Goal: Task Accomplishment & Management: Complete application form

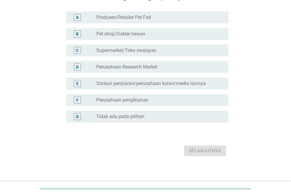
scroll to position [59, 0]
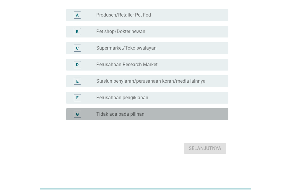
click at [100, 117] on label "Tidak ada pada pilihan" at bounding box center [120, 114] width 48 height 6
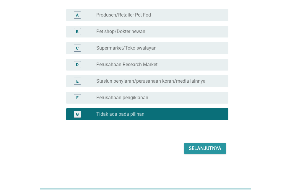
click at [205, 149] on button "Selanjutnya" at bounding box center [205, 148] width 42 height 11
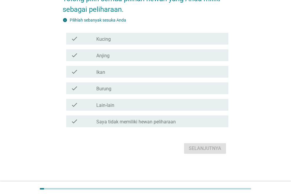
scroll to position [0, 0]
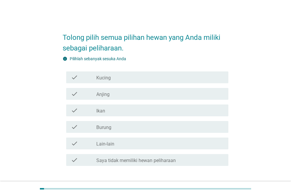
click at [104, 78] on label "Kucing" at bounding box center [103, 78] width 14 height 6
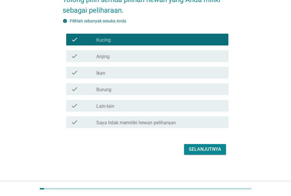
scroll to position [39, 0]
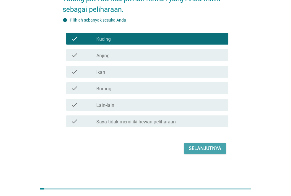
click at [199, 149] on div "Selanjutnya" at bounding box center [205, 148] width 32 height 7
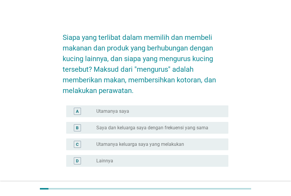
click at [119, 112] on label "Utamanya saya" at bounding box center [112, 111] width 33 height 6
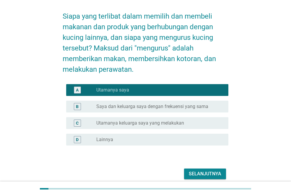
scroll to position [47, 0]
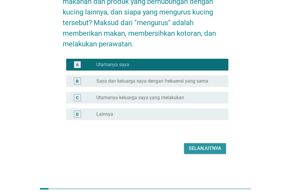
click at [212, 144] on button "Selanjutnya" at bounding box center [205, 148] width 42 height 11
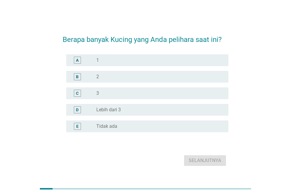
drag, startPoint x: 79, startPoint y: 61, endPoint x: 91, endPoint y: 80, distance: 21.9
click at [79, 61] on div "A" at bounding box center [77, 60] width 7 height 7
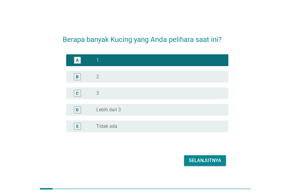
click at [207, 161] on div "Selanjutnya" at bounding box center [205, 160] width 32 height 7
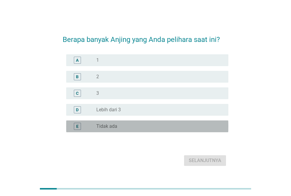
click at [76, 126] on div "E" at bounding box center [77, 126] width 7 height 7
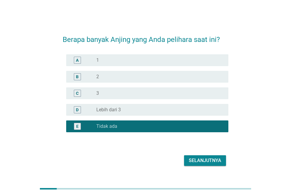
click at [192, 159] on div "Selanjutnya" at bounding box center [205, 160] width 32 height 7
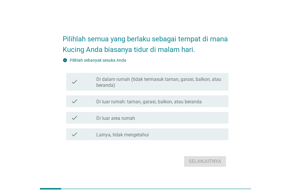
click at [92, 80] on div "check" at bounding box center [83, 81] width 25 height 13
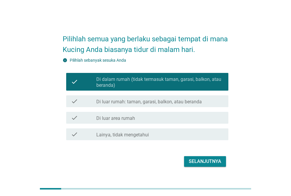
click at [200, 161] on div "Selanjutnya" at bounding box center [205, 161] width 32 height 7
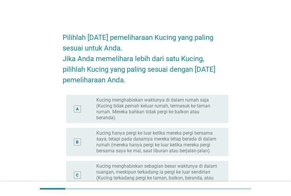
scroll to position [30, 0]
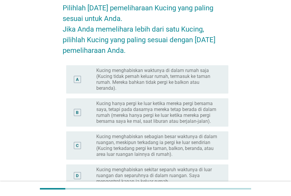
click at [86, 151] on div "C" at bounding box center [83, 146] width 25 height 24
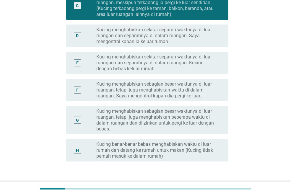
scroll to position [211, 0]
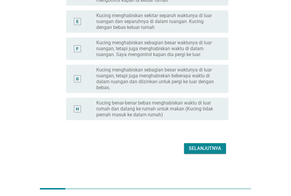
click at [203, 151] on div "Selanjutnya" at bounding box center [205, 148] width 32 height 7
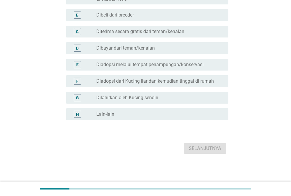
scroll to position [0, 0]
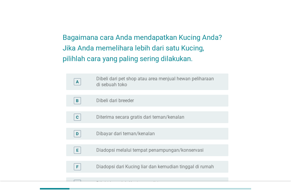
click at [78, 135] on div "D" at bounding box center [77, 133] width 3 height 6
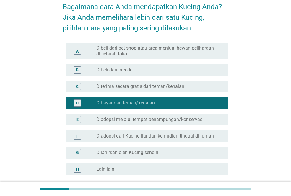
scroll to position [86, 0]
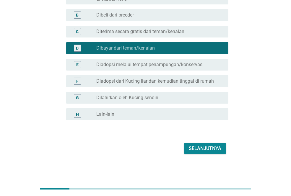
click at [212, 148] on div "Selanjutnya" at bounding box center [205, 148] width 32 height 7
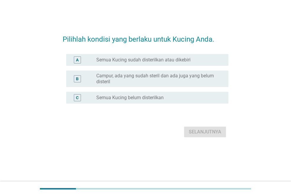
scroll to position [0, 0]
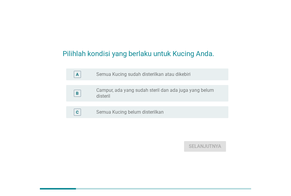
click at [78, 108] on div "C radio_button_unchecked Semua Kucing belum disterilkan" at bounding box center [147, 112] width 162 height 12
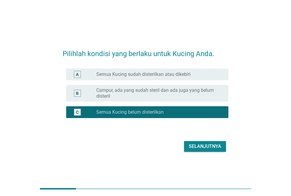
click at [205, 149] on div "Selanjutnya" at bounding box center [205, 146] width 32 height 7
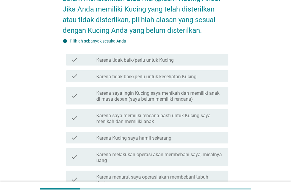
scroll to position [59, 0]
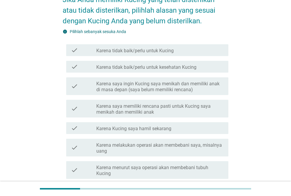
click at [155, 84] on label "Karena saya ingin Kucing saya menikah dan memiliki anak di masa depan (saya bel…" at bounding box center [159, 87] width 127 height 12
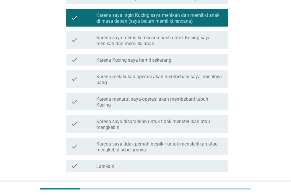
scroll to position [148, 0]
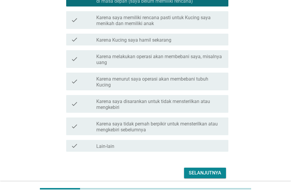
click at [207, 171] on div "Selanjutnya" at bounding box center [205, 172] width 32 height 7
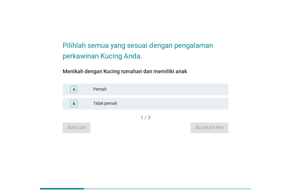
scroll to position [0, 0]
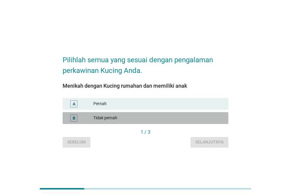
click at [108, 116] on div "Tidak pernah" at bounding box center [158, 118] width 130 height 7
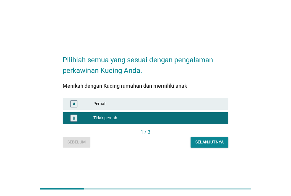
click at [210, 143] on div "Selanjutnya" at bounding box center [209, 142] width 28 height 6
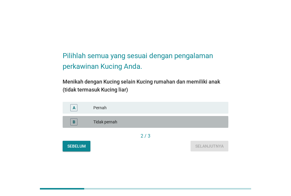
click at [121, 122] on div "Tidak pernah" at bounding box center [158, 121] width 130 height 7
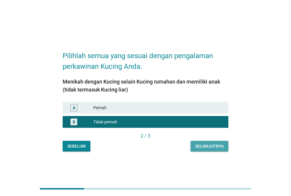
click at [212, 147] on div "Selanjutnya" at bounding box center [209, 146] width 28 height 6
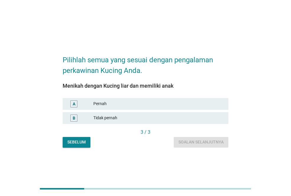
click at [94, 113] on div "B Tidak pernah" at bounding box center [146, 118] width 166 height 12
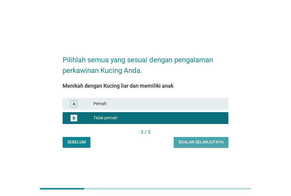
click at [195, 139] on button "Soalan selanjutnya" at bounding box center [201, 142] width 55 height 11
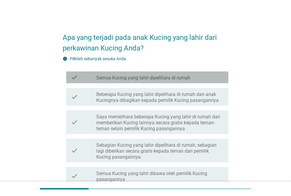
click at [114, 78] on label "Semua Kucing yang lahir dipelihara di rumah" at bounding box center [143, 78] width 94 height 6
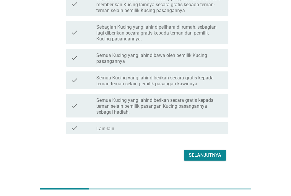
scroll to position [30, 0]
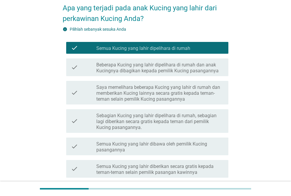
click at [145, 98] on label "Saya memelihara beberapa Kucing yang lahir di rumah dan memberikan Kucing lainn…" at bounding box center [159, 93] width 127 height 18
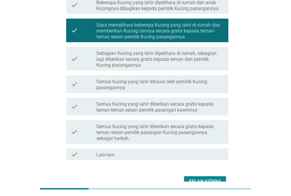
scroll to position [59, 0]
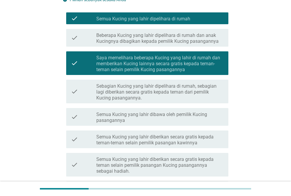
click at [140, 21] on label "Semua Kucing yang lahir dipelihara di rumah" at bounding box center [143, 19] width 94 height 6
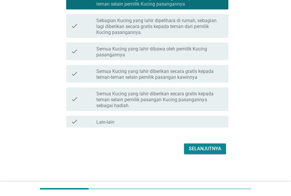
scroll to position [125, 0]
click at [211, 148] on div "Selanjutnya" at bounding box center [205, 148] width 32 height 7
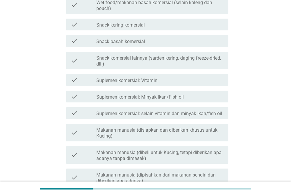
scroll to position [0, 0]
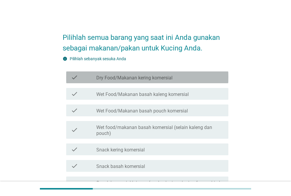
click at [124, 79] on label "Dry Food/Makanan kering komersial" at bounding box center [134, 78] width 76 height 6
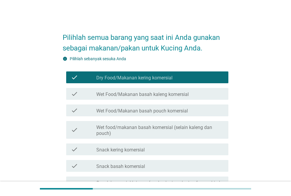
click at [128, 109] on label "Wet Food/Makanan basah pouch komersial" at bounding box center [141, 111] width 91 height 6
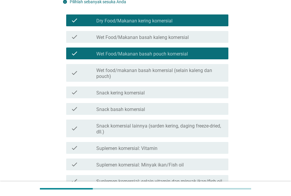
scroll to position [59, 0]
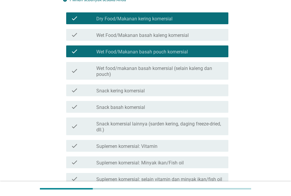
click at [129, 92] on label "Snack kering komersial" at bounding box center [120, 91] width 48 height 6
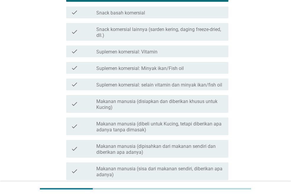
scroll to position [207, 0]
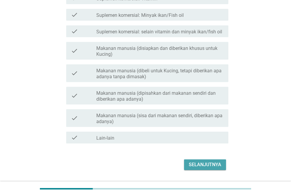
click at [207, 164] on div "Selanjutnya" at bounding box center [205, 164] width 32 height 7
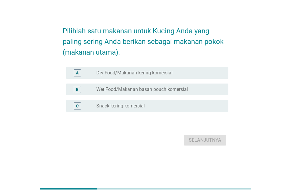
scroll to position [0, 0]
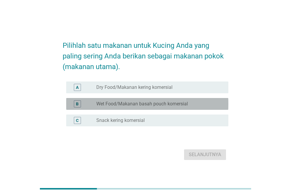
click at [103, 102] on label "Wet Food/Makanan basah pouch komersial" at bounding box center [141, 104] width 91 height 6
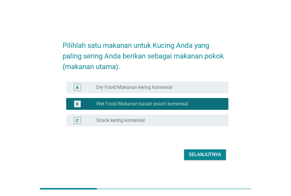
click at [206, 152] on div "Selanjutnya" at bounding box center [205, 154] width 32 height 7
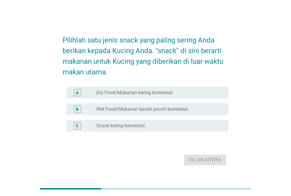
click at [126, 125] on label "Snack kering komersial" at bounding box center [120, 126] width 48 height 6
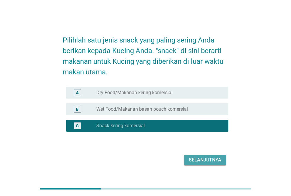
click at [213, 156] on button "Selanjutnya" at bounding box center [205, 160] width 42 height 11
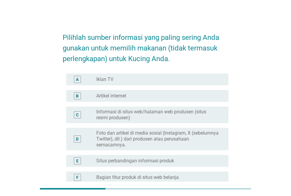
click at [135, 79] on div "radio_button_unchecked Iklan TV" at bounding box center [157, 79] width 122 height 6
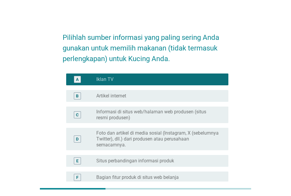
click at [131, 99] on div "radio_button_unchecked Artikel internet" at bounding box center [157, 96] width 122 height 6
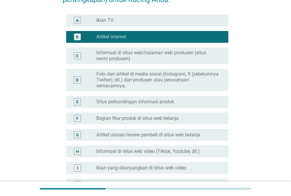
scroll to position [89, 0]
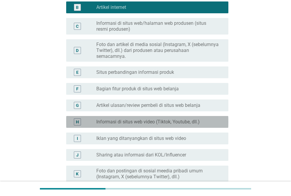
click at [143, 122] on label "Informasi di situs web video (Tiktok, Youtube, dll.)" at bounding box center [147, 122] width 103 height 6
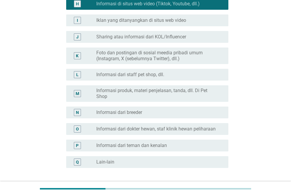
scroll to position [254, 0]
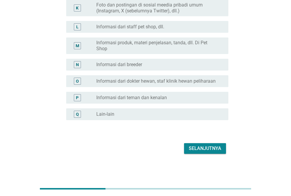
click at [209, 152] on div "Selanjutnya" at bounding box center [205, 148] width 32 height 7
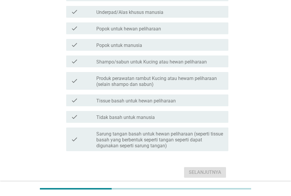
scroll to position [0, 0]
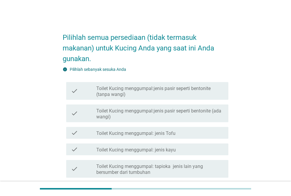
click at [134, 114] on label "Toilet Kucing menggumpal:jenis pasir seperti bentonite (ada wangi)" at bounding box center [159, 114] width 127 height 12
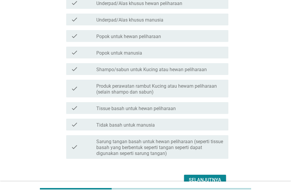
scroll to position [266, 0]
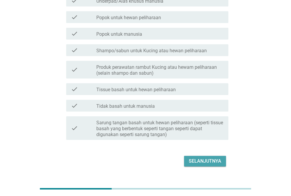
click at [201, 159] on div "Selanjutnya" at bounding box center [205, 161] width 32 height 7
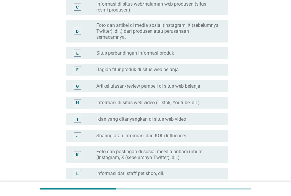
scroll to position [118, 0]
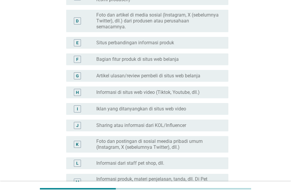
click at [132, 90] on label "Informasi di situs web video (Tiktok, Youtube, dll.)" at bounding box center [147, 92] width 103 height 6
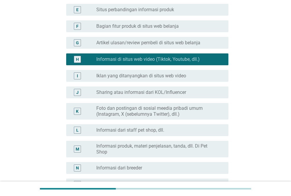
scroll to position [254, 0]
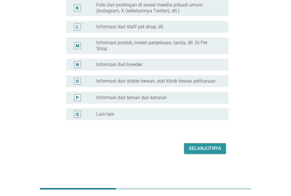
click at [207, 146] on div "Selanjutnya" at bounding box center [205, 148] width 32 height 7
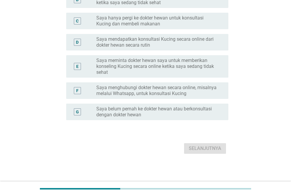
scroll to position [0, 0]
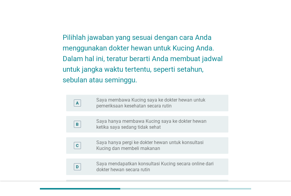
click at [156, 104] on label "Saya membawa Kucing saya ke dokter hewan untuk pemeriksaan kesehatan secara rut…" at bounding box center [157, 103] width 122 height 12
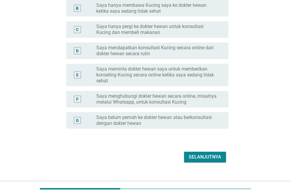
scroll to position [118, 0]
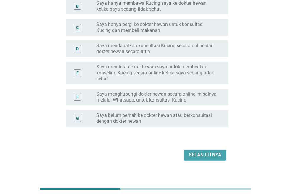
click at [197, 153] on div "Selanjutnya" at bounding box center [205, 154] width 32 height 7
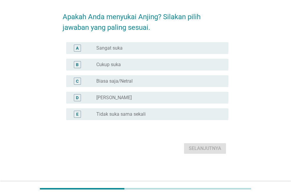
scroll to position [0, 0]
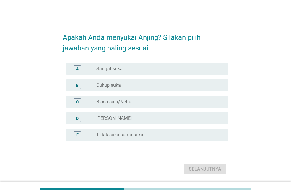
click at [128, 103] on label "Biasa saja/Netral" at bounding box center [114, 102] width 36 height 6
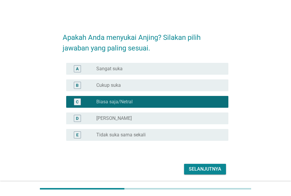
click at [209, 166] on div "Selanjutnya" at bounding box center [205, 169] width 32 height 7
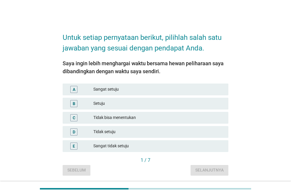
drag, startPoint x: 95, startPoint y: 87, endPoint x: 97, endPoint y: 91, distance: 3.8
click at [96, 88] on div "Sangat setuju" at bounding box center [158, 89] width 130 height 7
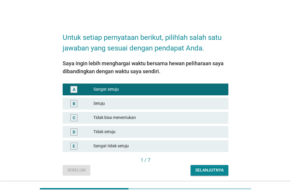
click at [111, 103] on div "Setuju" at bounding box center [158, 103] width 130 height 7
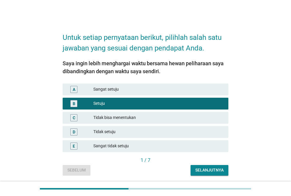
click at [209, 169] on div "Selanjutnya" at bounding box center [209, 170] width 28 height 6
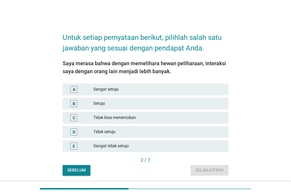
click at [118, 117] on div "Tidak bisa menentukan" at bounding box center [158, 117] width 130 height 7
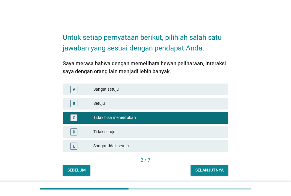
click at [211, 169] on div "Selanjutnya" at bounding box center [209, 170] width 28 height 6
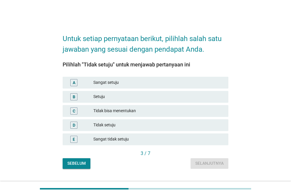
click at [125, 123] on div "Tidak setuju" at bounding box center [158, 125] width 130 height 7
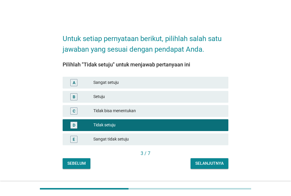
click at [211, 163] on div "Selanjutnya" at bounding box center [209, 163] width 28 height 6
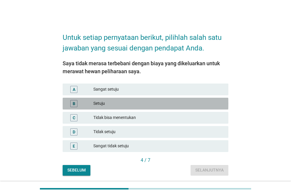
click at [129, 105] on div "Setuju" at bounding box center [158, 103] width 130 height 7
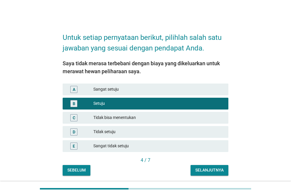
click at [210, 170] on div "Selanjutnya" at bounding box center [209, 170] width 28 height 6
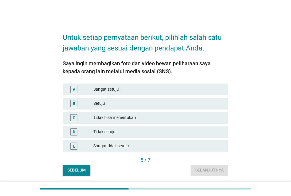
click at [125, 101] on div "Setuju" at bounding box center [158, 103] width 130 height 7
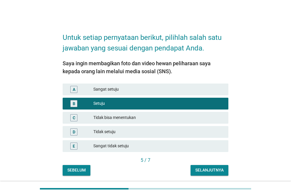
click at [204, 171] on div "Selanjutnya" at bounding box center [209, 170] width 28 height 6
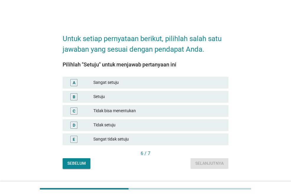
click at [93, 93] on div "B Setuju" at bounding box center [146, 97] width 166 height 12
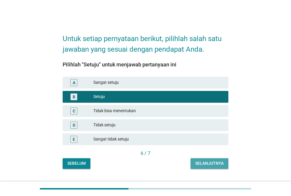
click at [212, 162] on div "Selanjutnya" at bounding box center [209, 163] width 28 height 6
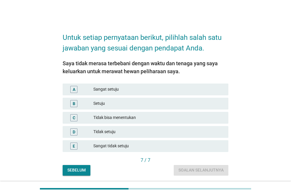
click at [127, 101] on div "Setuju" at bounding box center [158, 103] width 130 height 7
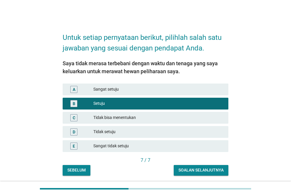
click at [199, 172] on div "Soalan selanjutnya" at bounding box center [200, 170] width 45 height 6
